Goal: Transaction & Acquisition: Purchase product/service

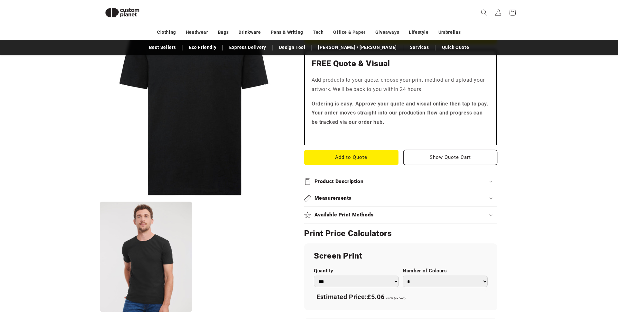
scroll to position [172, 0]
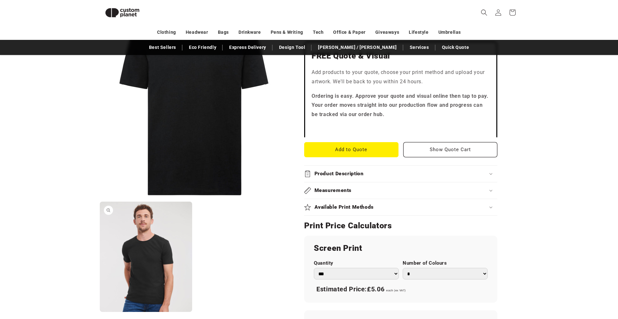
click at [100, 312] on button "Open media 2 in modal" at bounding box center [100, 312] width 0 height 0
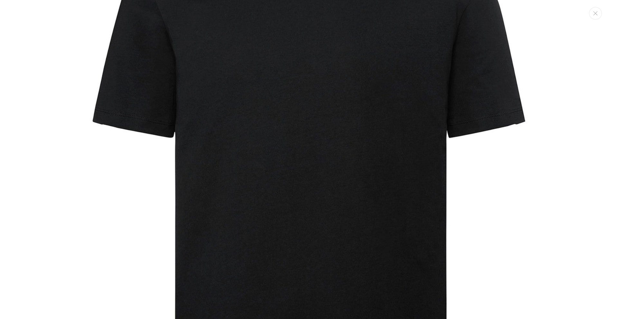
scroll to position [0, 0]
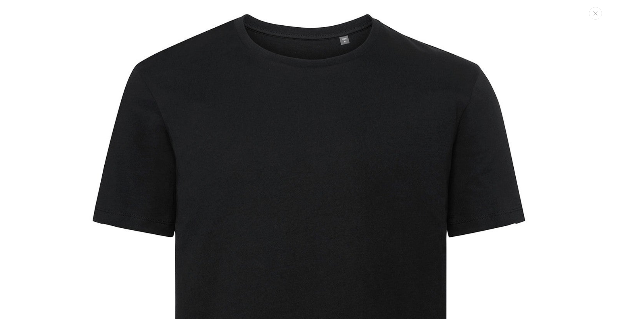
click at [458, 135] on img "Media gallery" at bounding box center [308, 279] width 547 height 547
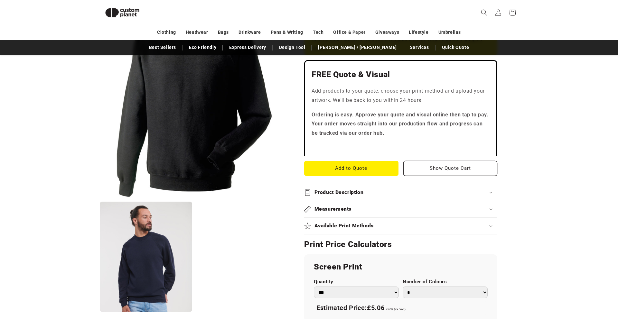
scroll to position [151, 0]
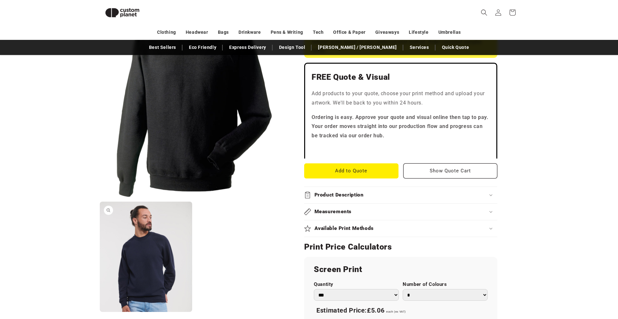
click at [100, 312] on button "Open media 2 in modal" at bounding box center [100, 312] width 0 height 0
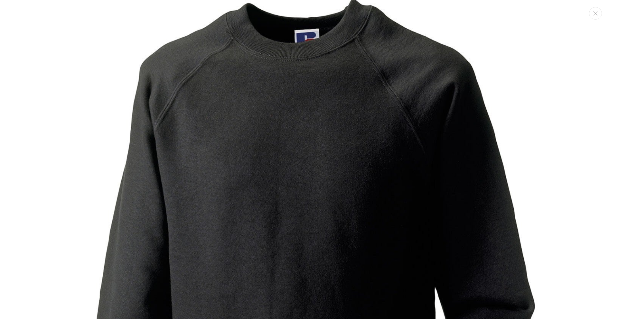
scroll to position [0, 0]
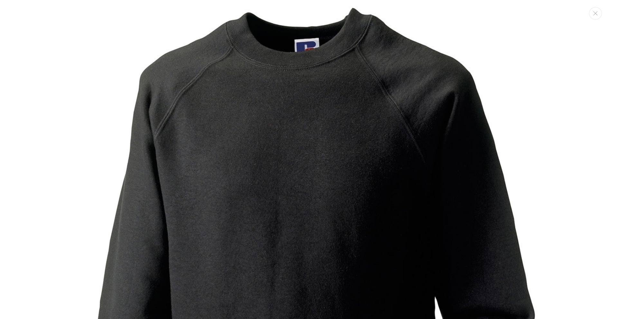
click at [390, 152] on img "Media gallery" at bounding box center [308, 279] width 547 height 547
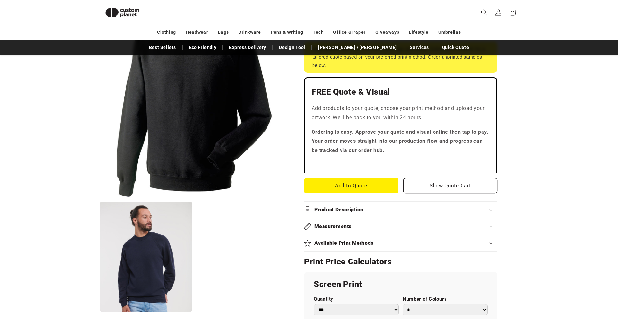
scroll to position [134, 0]
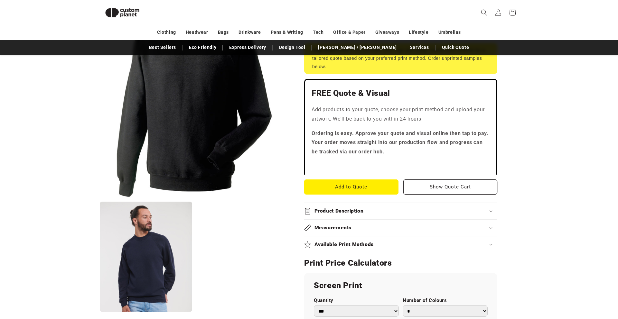
click at [352, 225] on div "Measurements" at bounding box center [400, 228] width 193 height 7
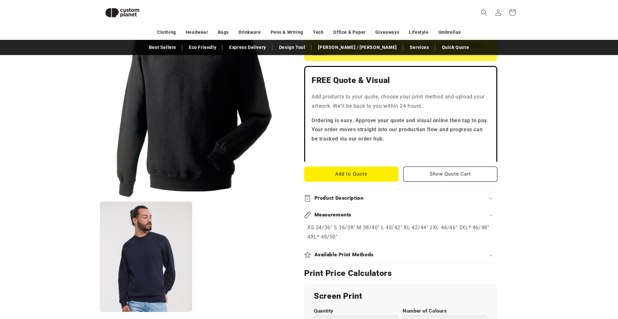
scroll to position [166, 0]
